Goal: Find specific page/section: Find specific page/section

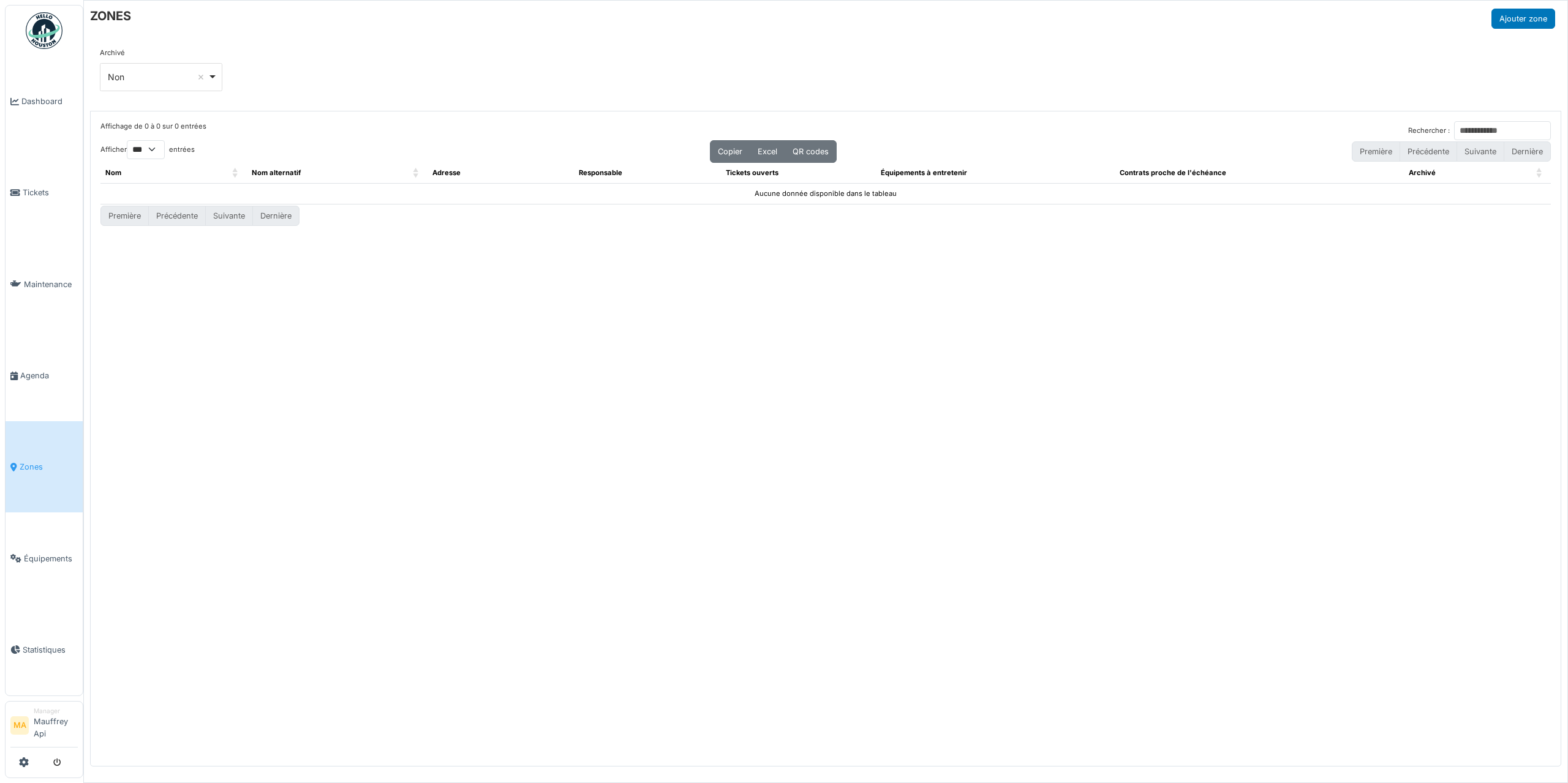
select select "***"
click at [482, 269] on div "Affichage de 0 à 0 sur 0 entrées Rechercher : Afficher ** ** *** *** entrées Co…" at bounding box center [825, 439] width 1470 height 655
click at [491, 220] on div "Première Précédente Suivante Dernière" at bounding box center [825, 215] width 1450 height 22
click at [460, 126] on div "Affichage de 0 à 0 sur 0 entrées Rechercher :" at bounding box center [825, 131] width 1450 height 19
